Goal: Transaction & Acquisition: Purchase product/service

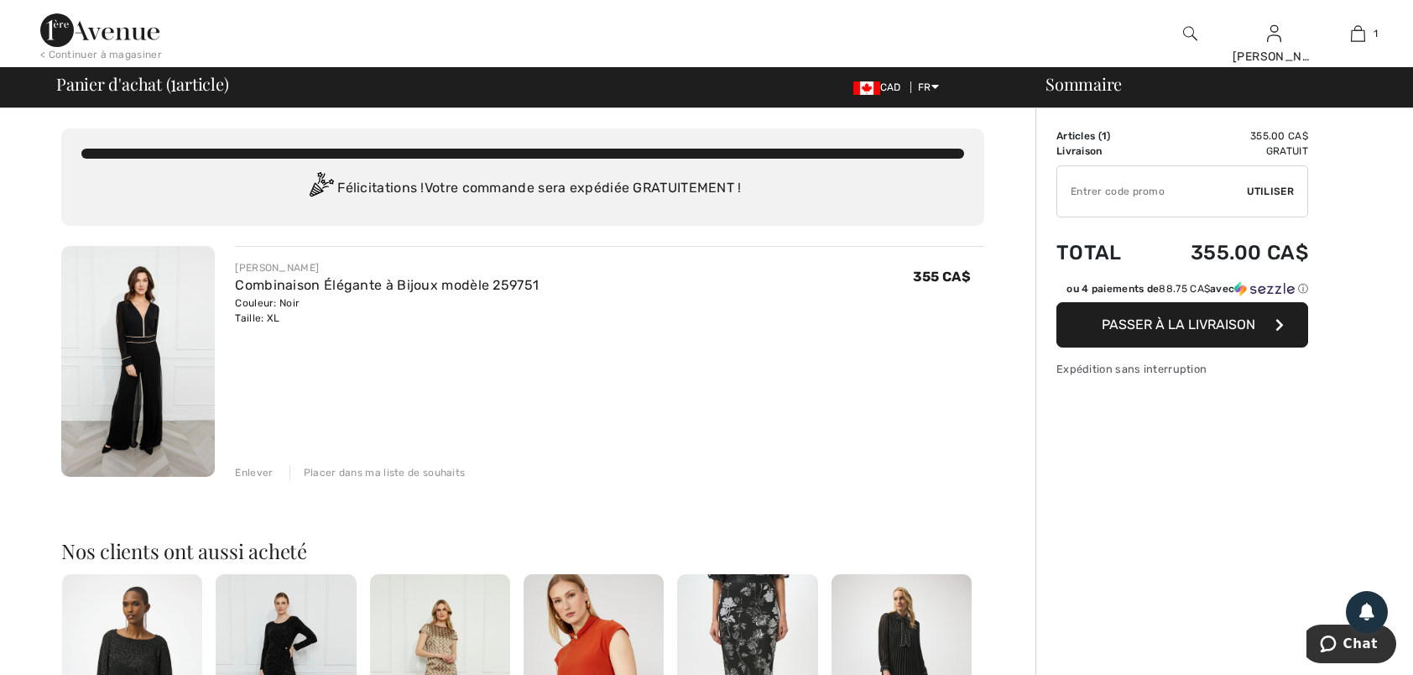
click at [1214, 319] on span "Passer à la livraison" at bounding box center [1179, 324] width 154 height 16
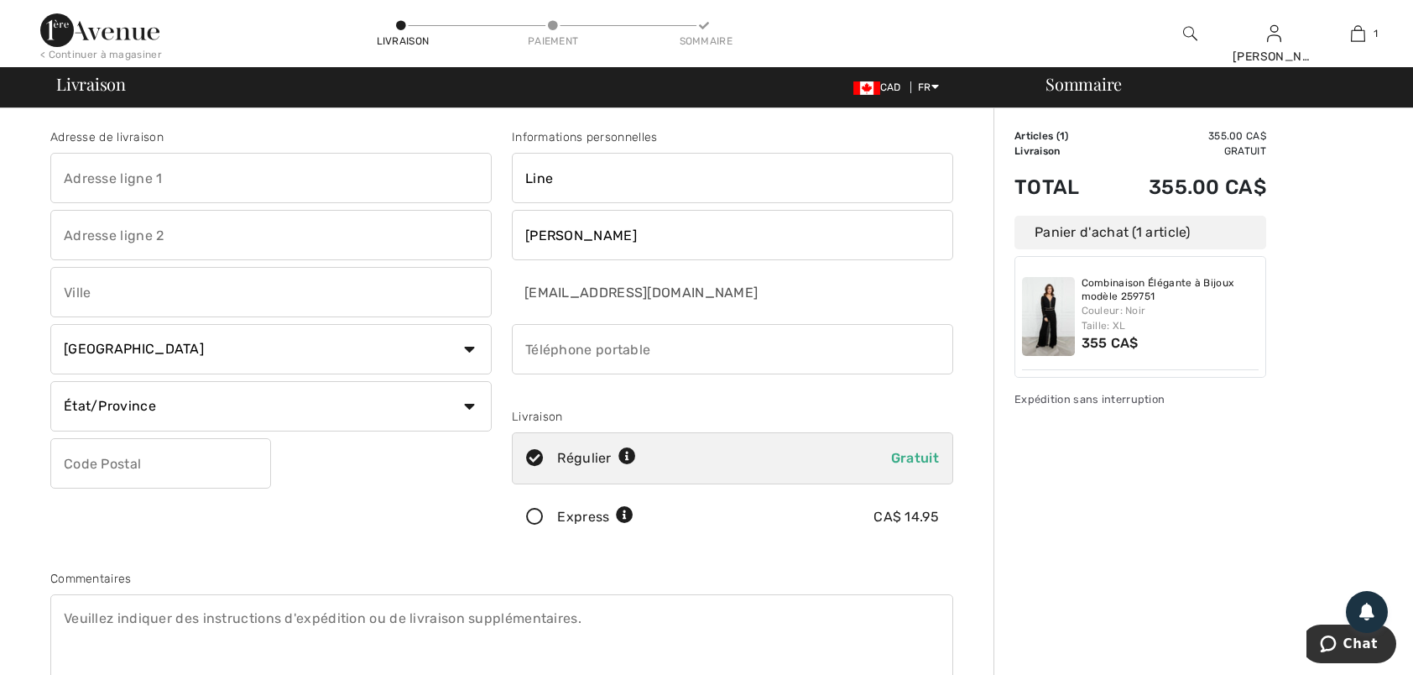
click at [541, 514] on icon at bounding box center [535, 518] width 44 height 18
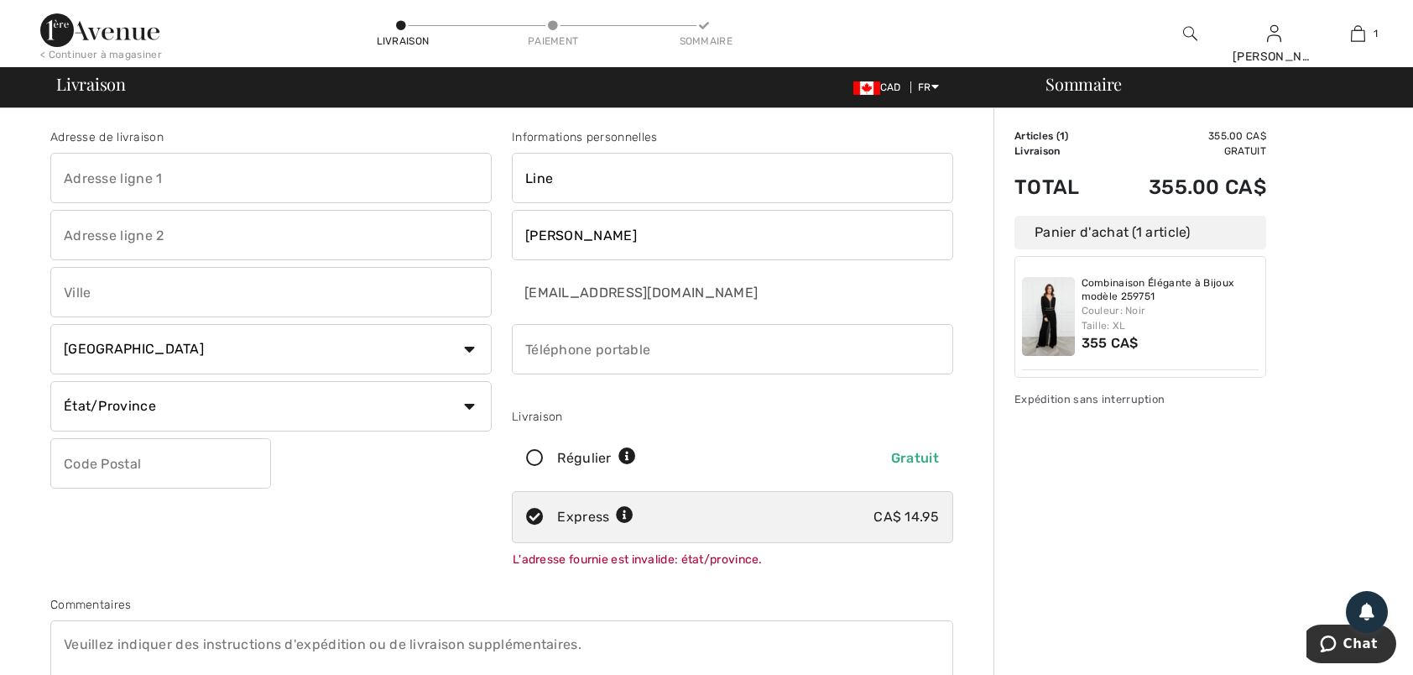
click at [90, 176] on input "text" at bounding box center [270, 178] width 441 height 50
type input "44 Gauvin Ouest C.P.1578"
type input "SAINT-JEAN-DE-DIEU"
select select "QC"
type input "G0L3M0"
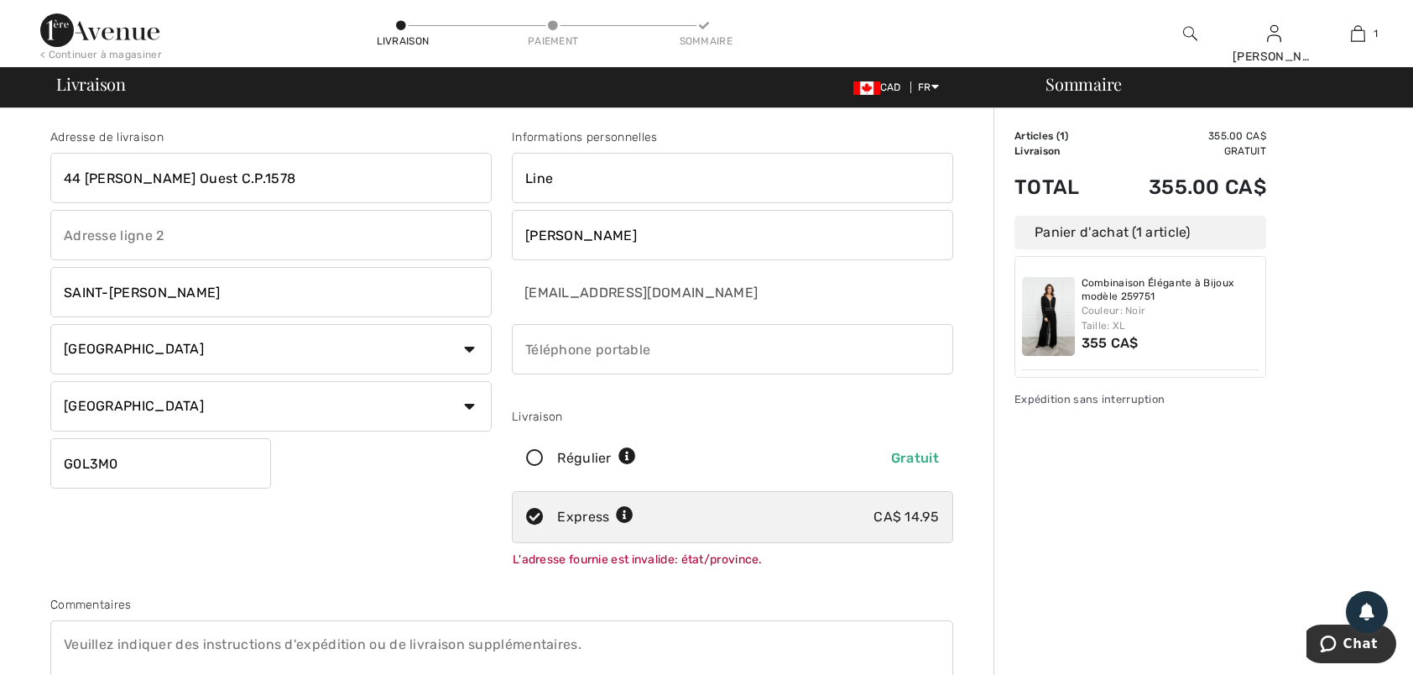
type input "4188942877"
click at [466, 406] on select "État/Province Alberta Colombie-Britannique Ile-du-Prince-Edward Manitoba Nouvea…" at bounding box center [270, 406] width 441 height 50
click at [50, 381] on select "État/Province Alberta Colombie-Britannique Ile-du-Prince-Edward Manitoba Nouvea…" at bounding box center [270, 406] width 441 height 50
click at [55, 526] on div "Adresse de livraison 44 Gauvin Ouest C.P.1578 SAINT-JEAN-DE-DIEU Pays Canada Ét…" at bounding box center [271, 351] width 462 height 447
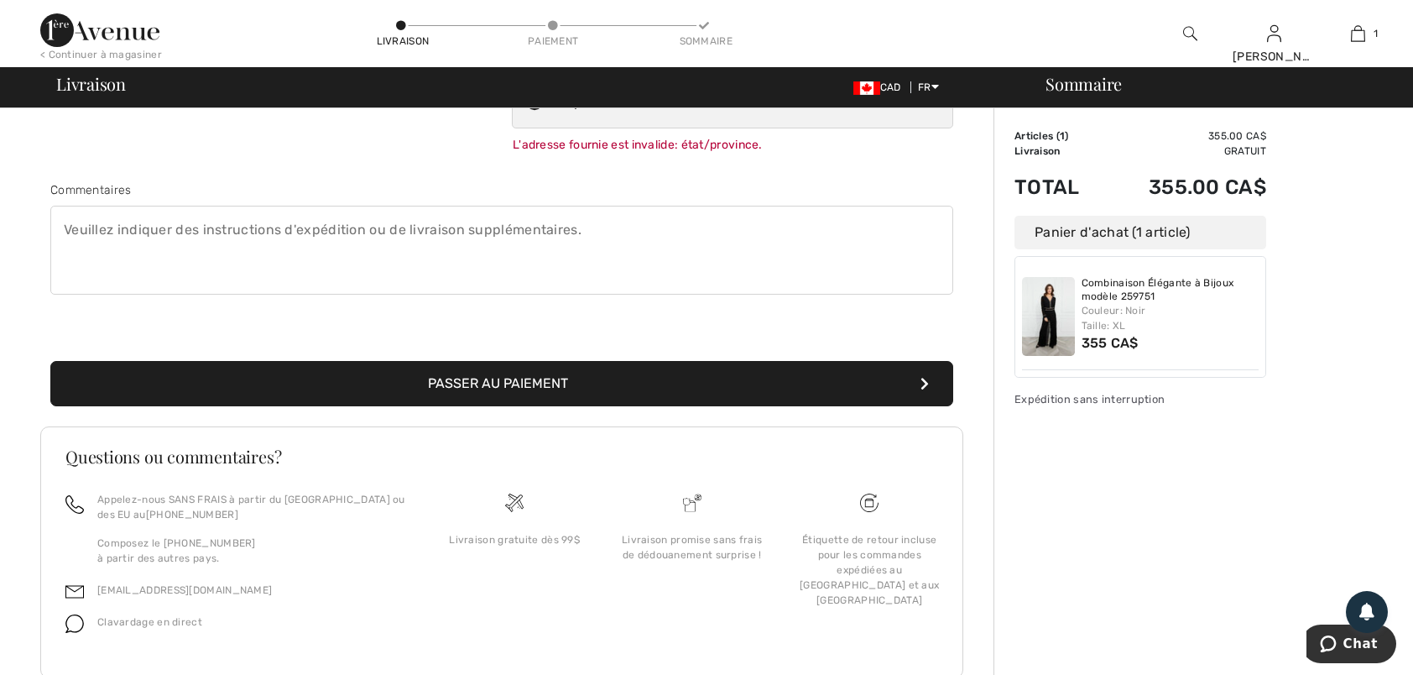
scroll to position [420, 0]
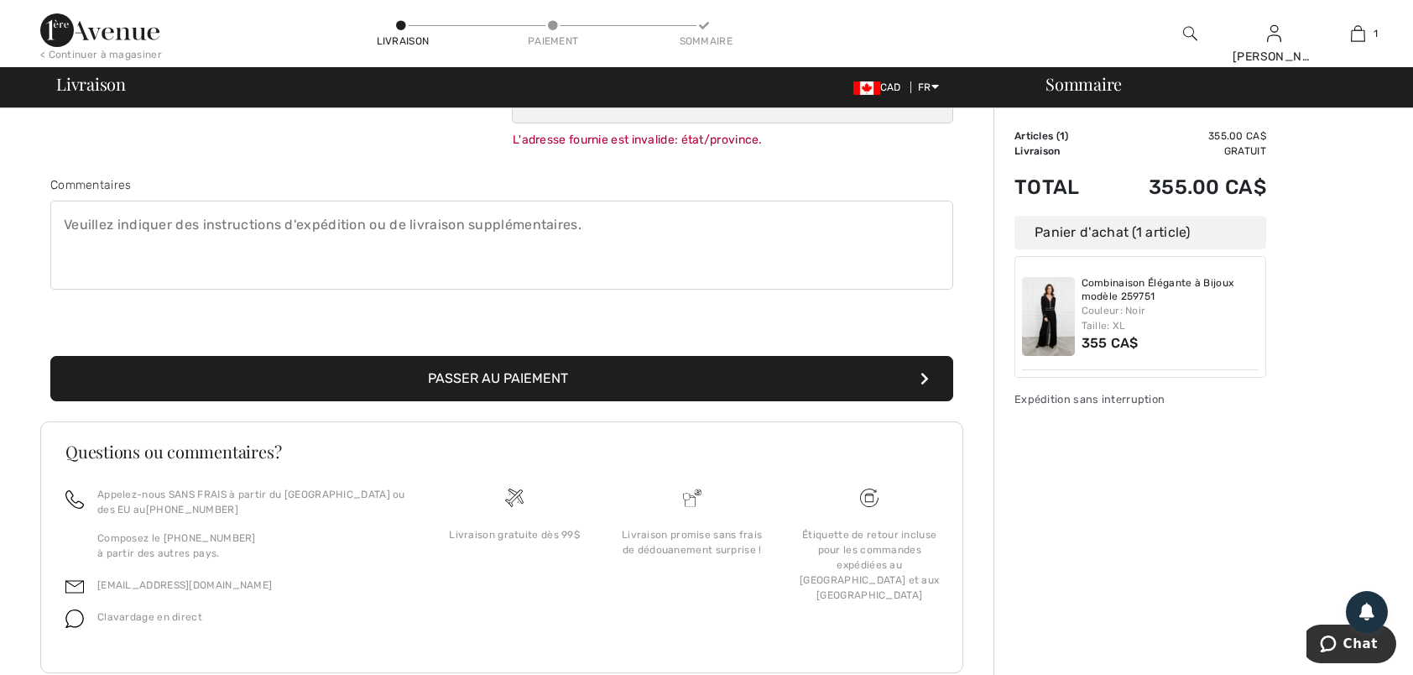
click at [534, 373] on button "Passer au paiement" at bounding box center [501, 378] width 903 height 45
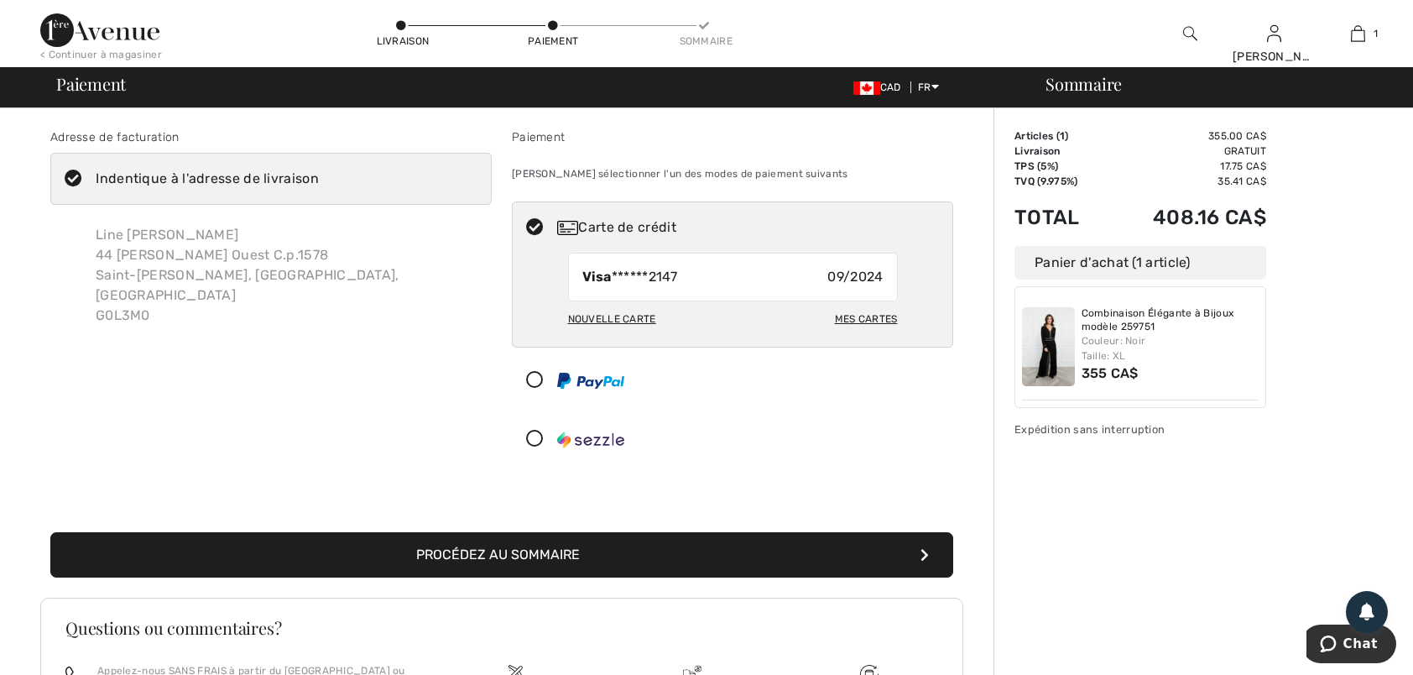
click at [886, 315] on div "Mes cartes" at bounding box center [866, 319] width 63 height 29
radio input "true"
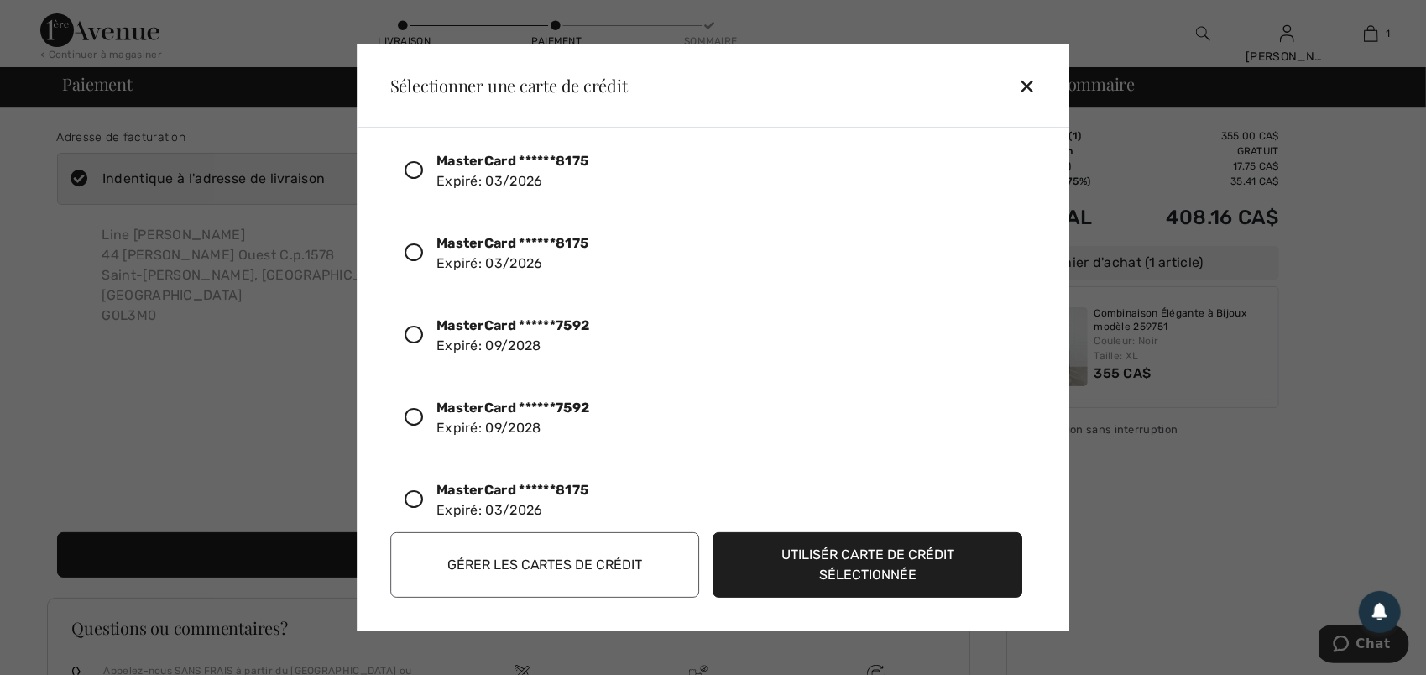
scroll to position [465, 0]
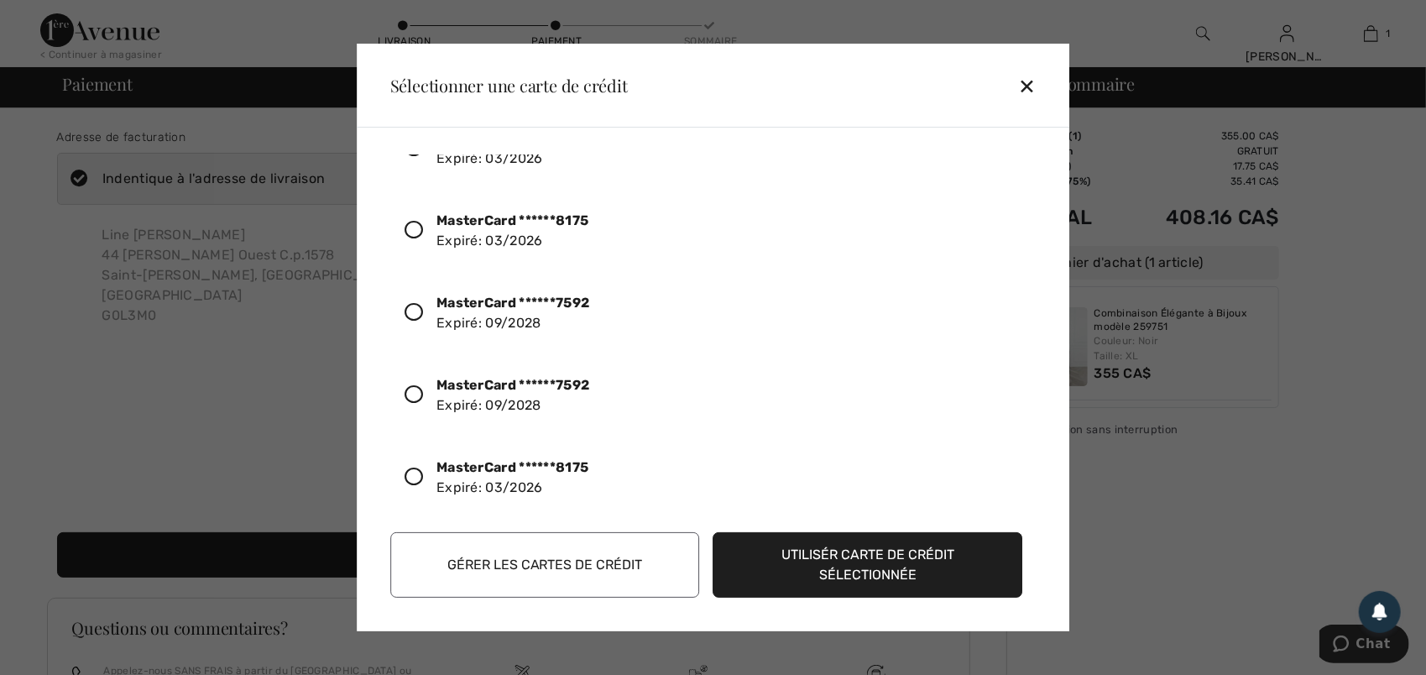
click at [415, 303] on icon at bounding box center [414, 312] width 18 height 18
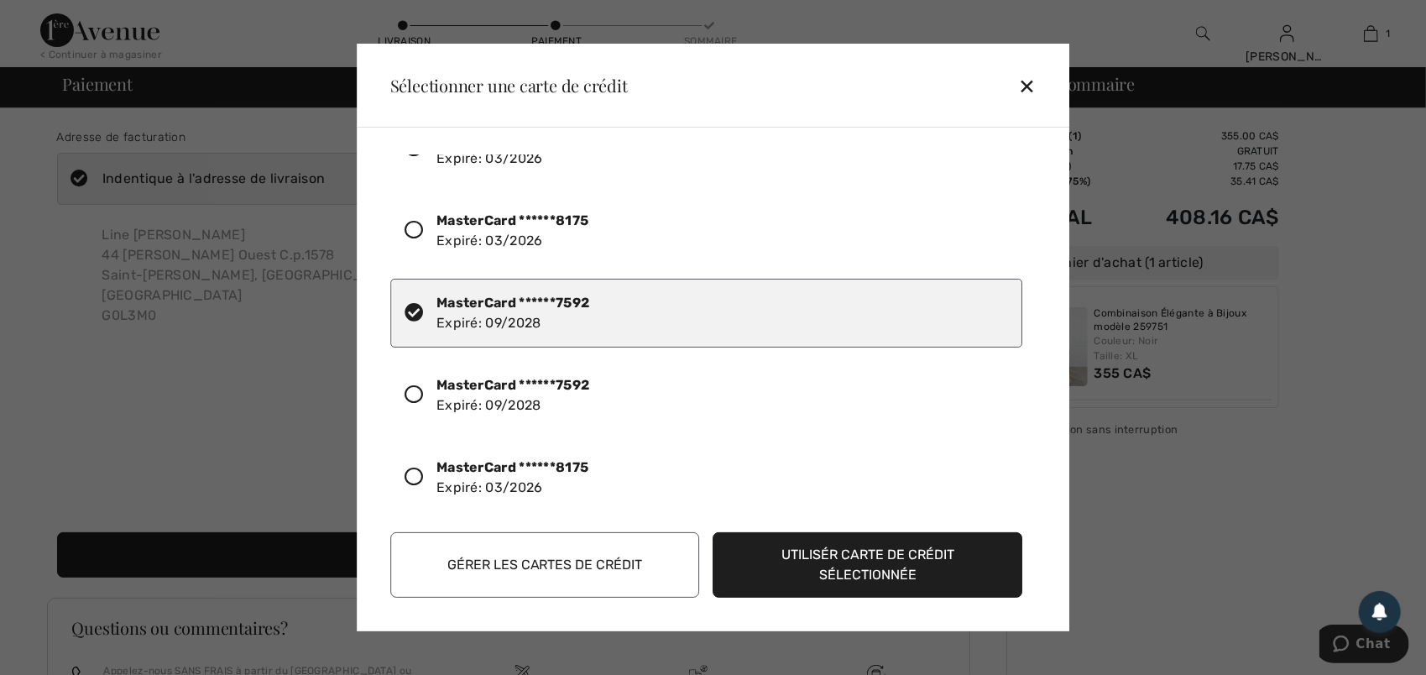
click at [895, 550] on button "Utilisér carte de crédit sélectionnée" at bounding box center [868, 564] width 310 height 65
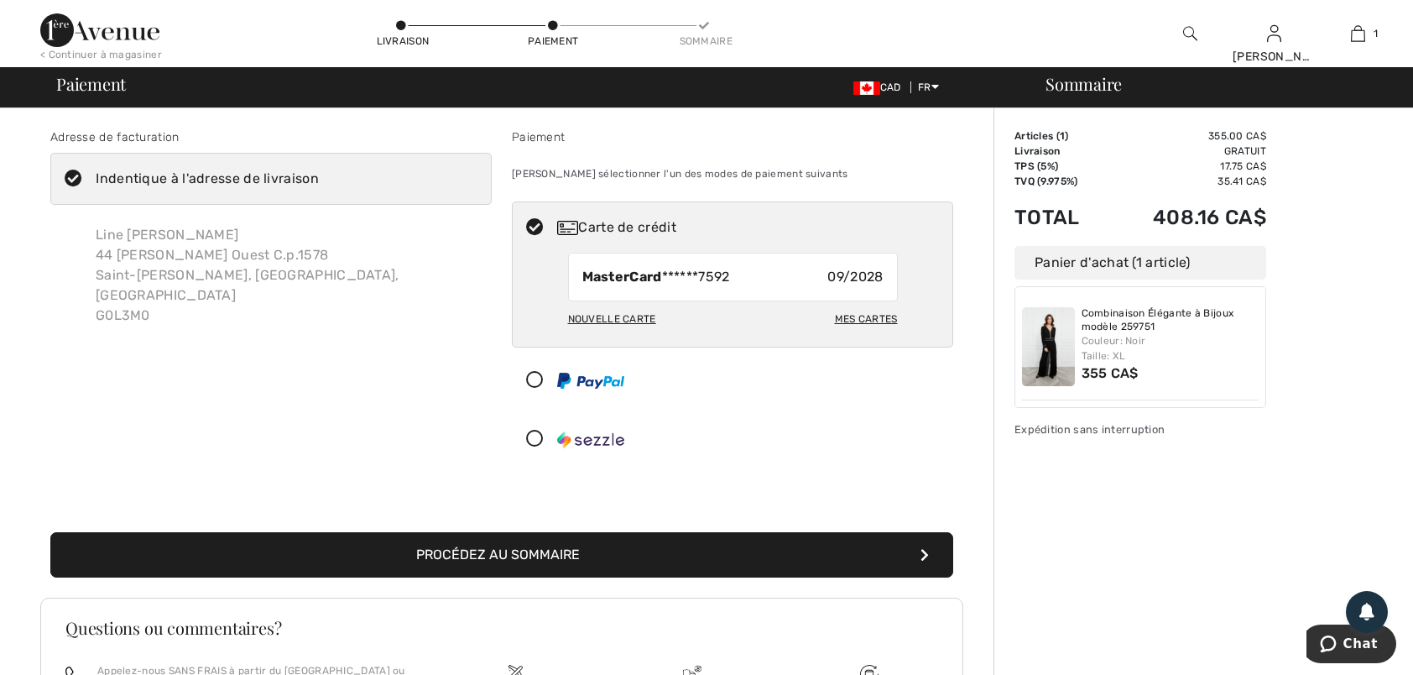
click at [520, 548] on button "Procédez au sommaire" at bounding box center [501, 554] width 903 height 45
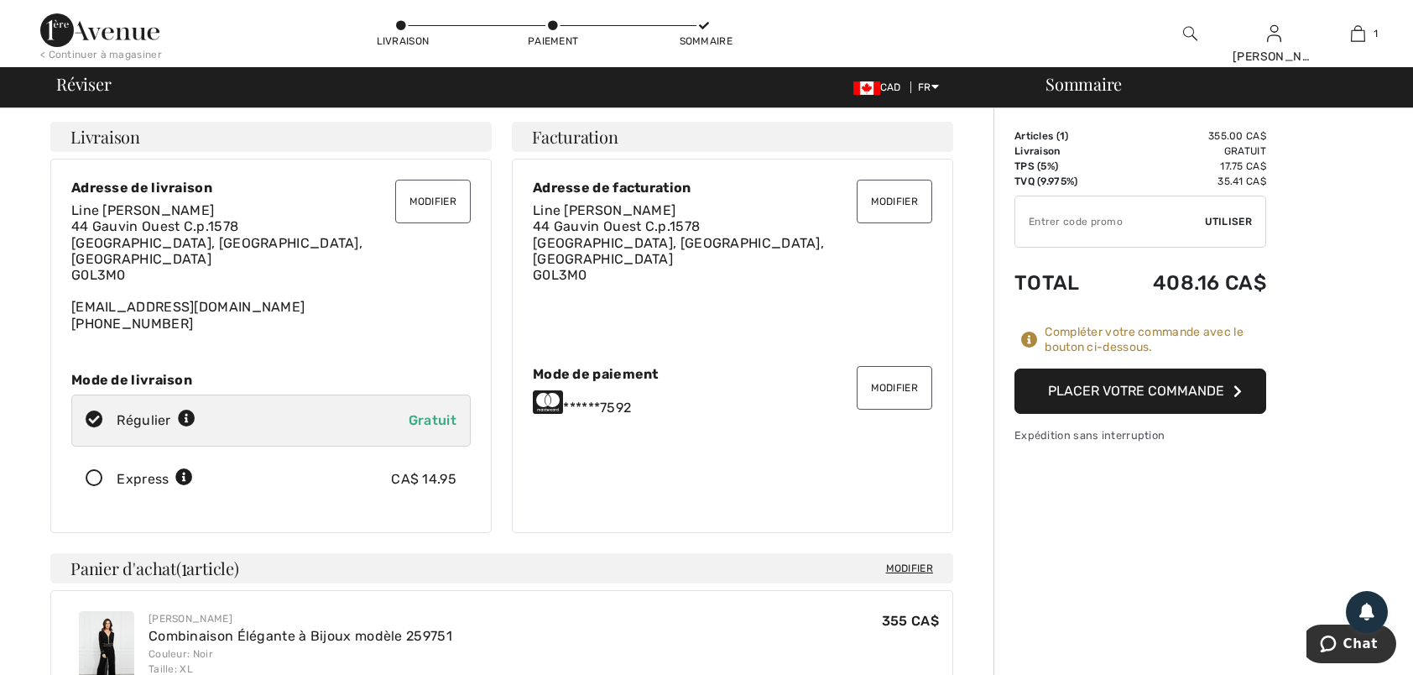
click at [95, 470] on icon at bounding box center [94, 479] width 44 height 18
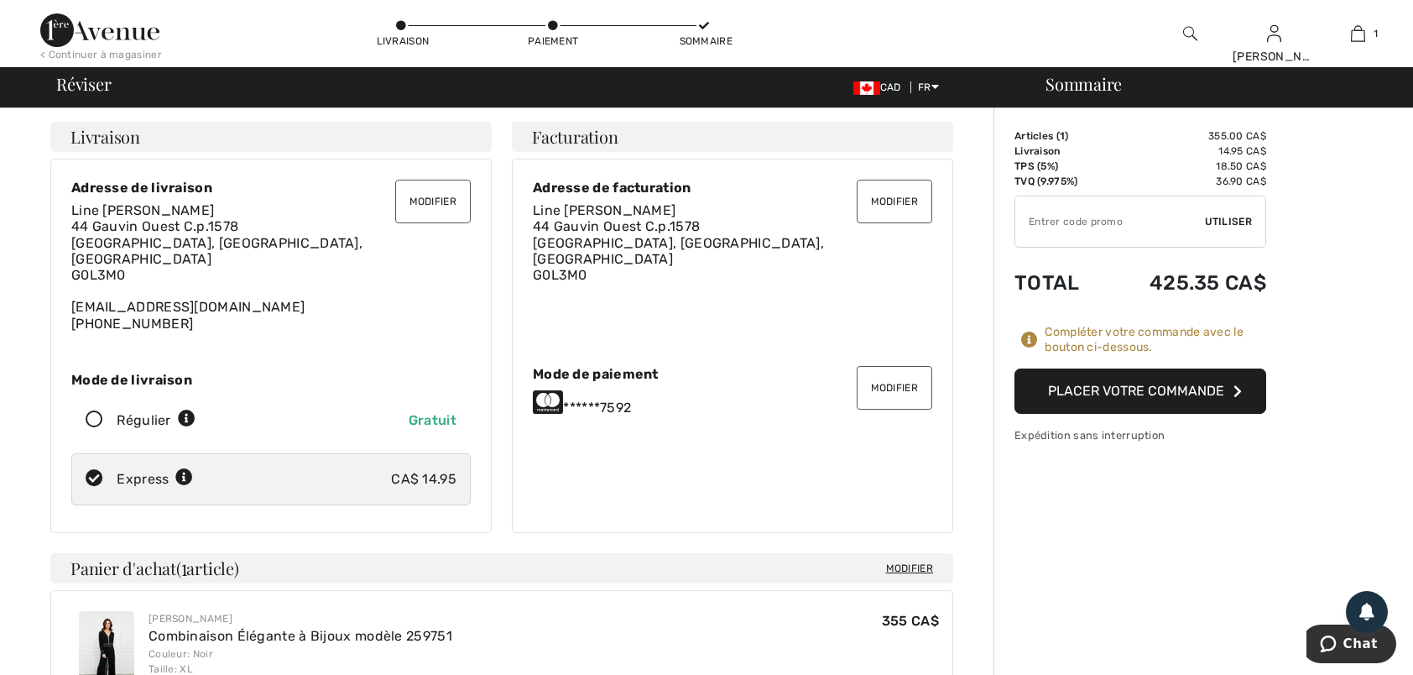
click at [1115, 384] on button "Placer votre commande" at bounding box center [1141, 390] width 252 height 45
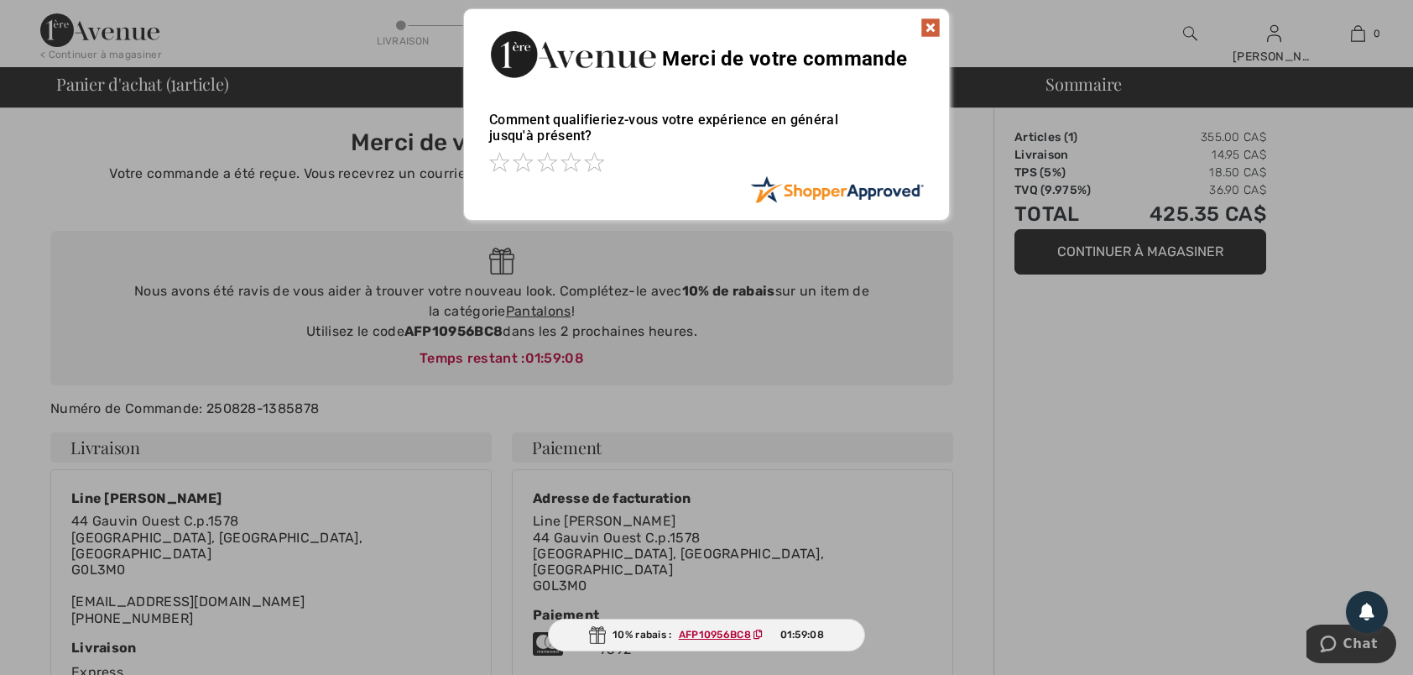
click at [928, 18] on img at bounding box center [931, 28] width 20 height 20
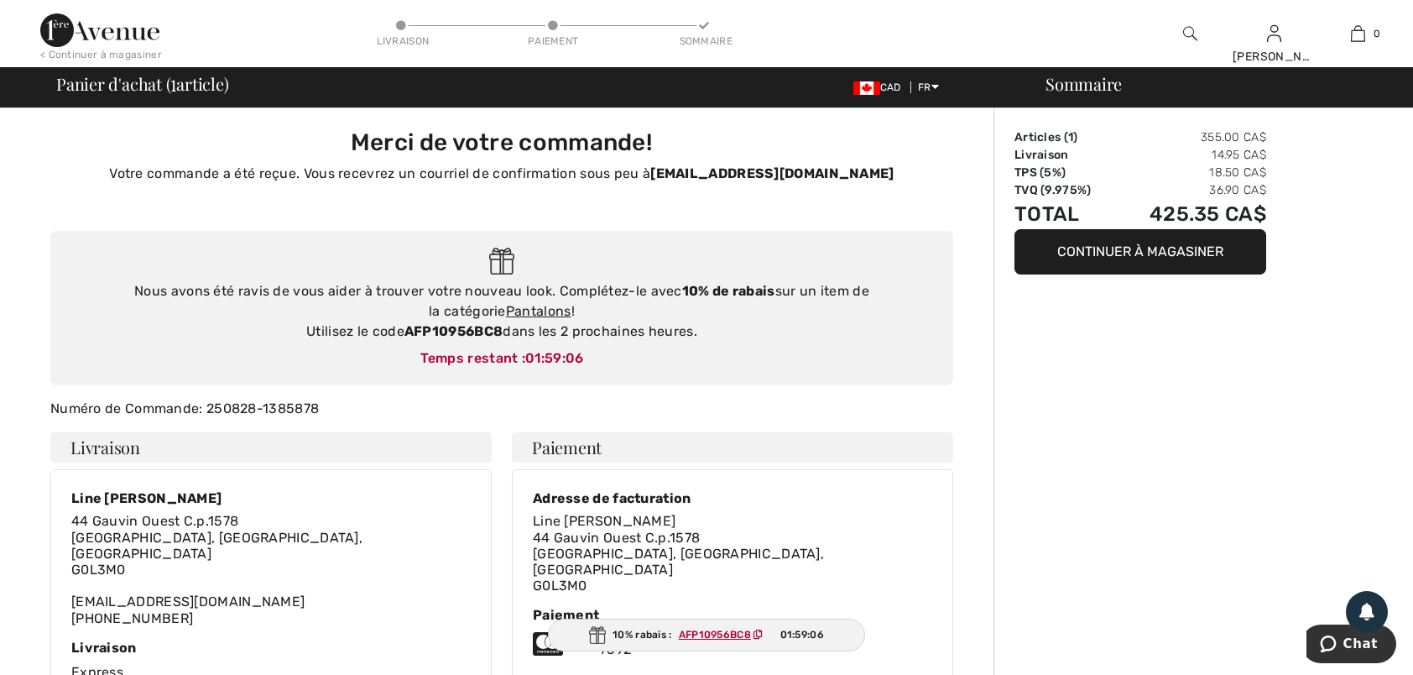
scroll to position [84, 0]
